Goal: Task Accomplishment & Management: Manage account settings

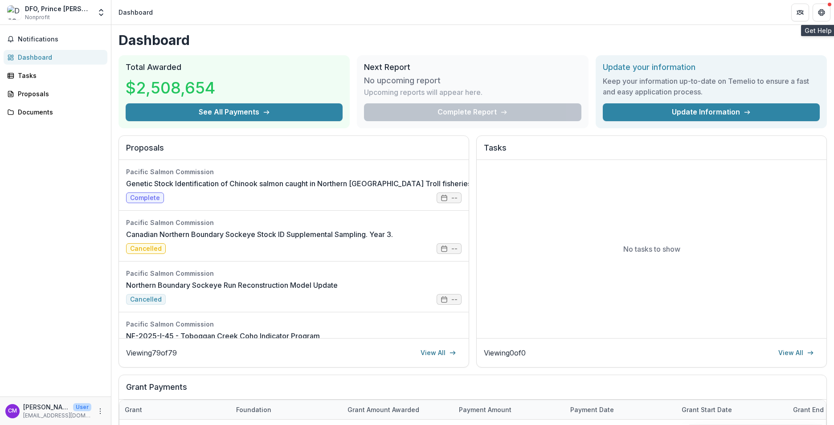
click at [827, 11] on button "Get Help" at bounding box center [822, 13] width 18 height 18
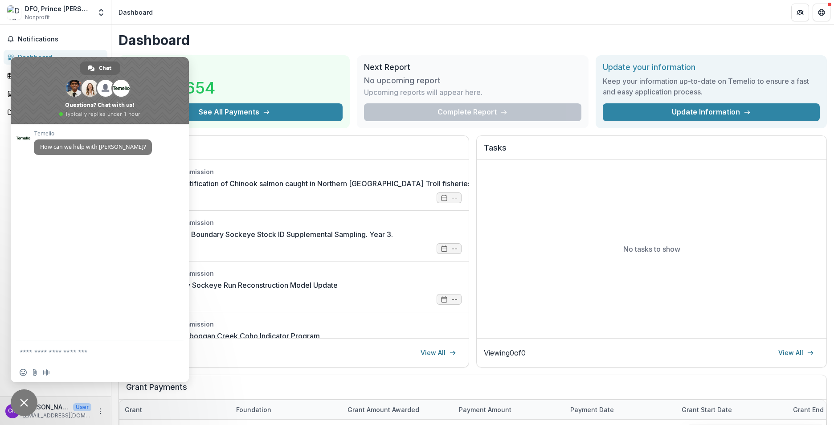
click at [275, 22] on header "Dashboard" at bounding box center [472, 12] width 723 height 25
drag, startPoint x: 251, startPoint y: 398, endPoint x: 260, endPoint y: 394, distance: 9.0
click at [251, 398] on h2 "Grant Payments" at bounding box center [472, 390] width 693 height 17
click at [316, 23] on header "Dashboard" at bounding box center [472, 12] width 723 height 25
click at [100, 11] on polyline "Open entity switcher" at bounding box center [101, 10] width 4 height 2
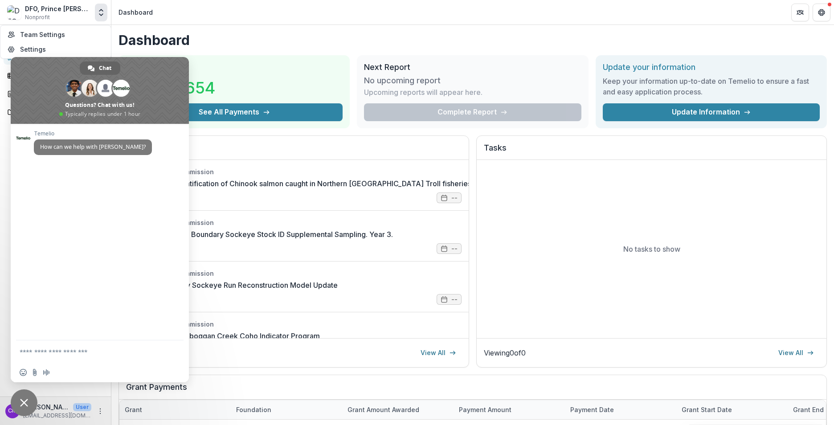
drag, startPoint x: 286, startPoint y: 30, endPoint x: 500, endPoint y: 28, distance: 213.9
click at [294, 30] on div "Dashboard Total Awarded $2,508,654 See All Payments Next Report No upcoming rep…" at bounding box center [472, 318] width 723 height 586
click at [101, 413] on icon "More" at bounding box center [100, 411] width 7 height 7
click at [134, 404] on button "Logout" at bounding box center [158, 407] width 95 height 15
